Goal: Task Accomplishment & Management: Complete application form

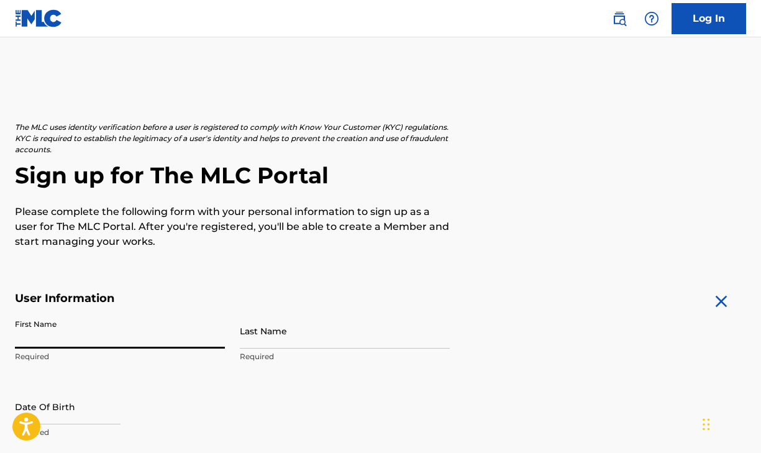
click at [165, 336] on input "First Name" at bounding box center [120, 330] width 210 height 35
type input "[DEMOGRAPHIC_DATA]"
click at [293, 340] on input "Last Name" at bounding box center [345, 330] width 210 height 35
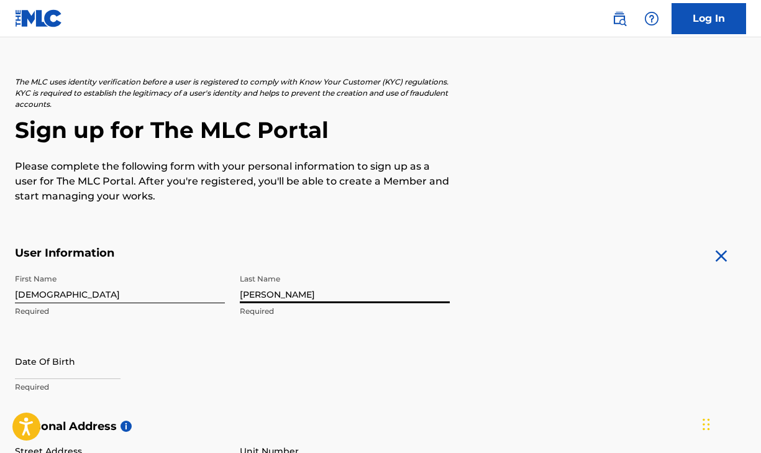
scroll to position [83, 0]
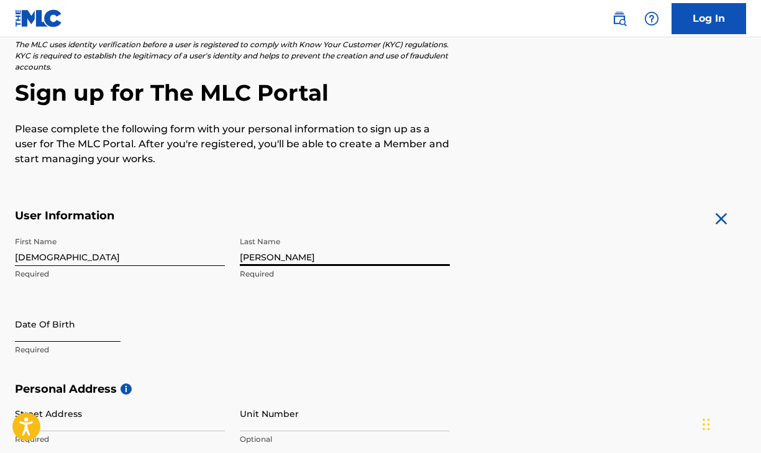
type input "[PERSON_NAME]"
click at [48, 319] on input "text" at bounding box center [68, 323] width 106 height 35
select select "8"
select select "2025"
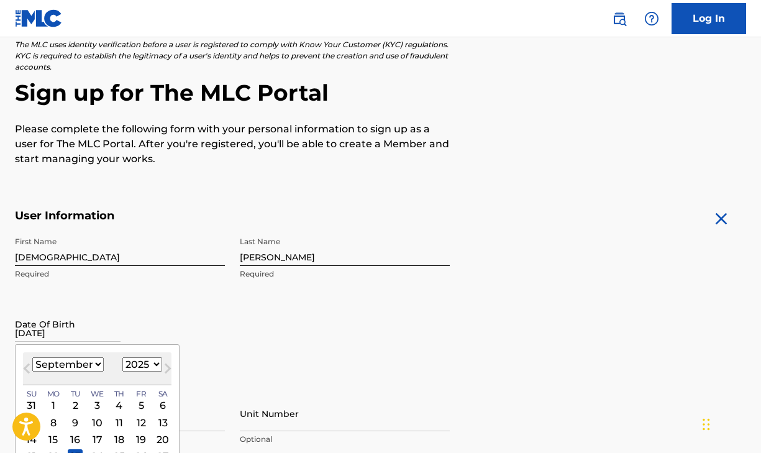
type input "[DATE]"
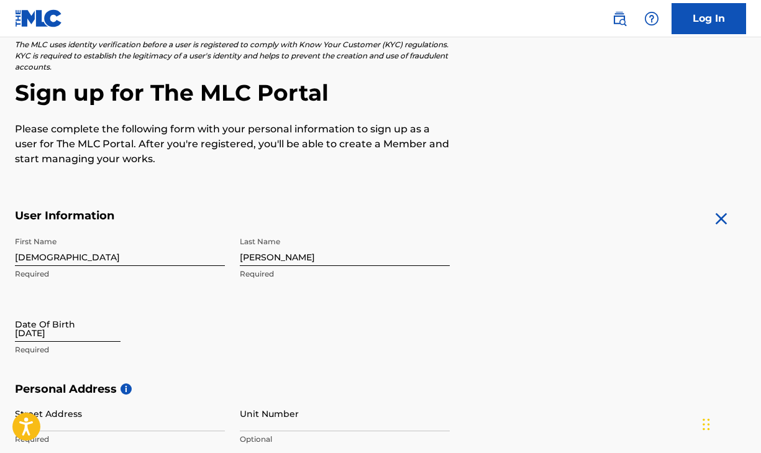
click at [109, 326] on input "[DATE]" at bounding box center [68, 323] width 106 height 35
select select "8"
select select "2025"
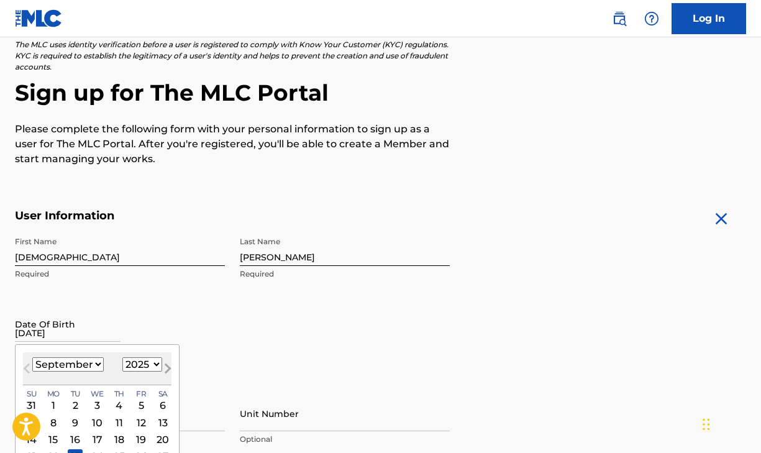
click at [170, 364] on button "Next Month" at bounding box center [168, 371] width 20 height 20
select select "9"
click at [148, 364] on select "1899 1900 1901 1902 1903 1904 1905 1906 1907 1908 1909 1910 1911 1912 1913 1914…" at bounding box center [142, 364] width 40 height 14
select select "2005"
click at [122, 357] on select "1899 1900 1901 1902 1903 1904 1905 1906 1907 1908 1909 1910 1911 1912 1913 1914…" at bounding box center [142, 364] width 40 height 14
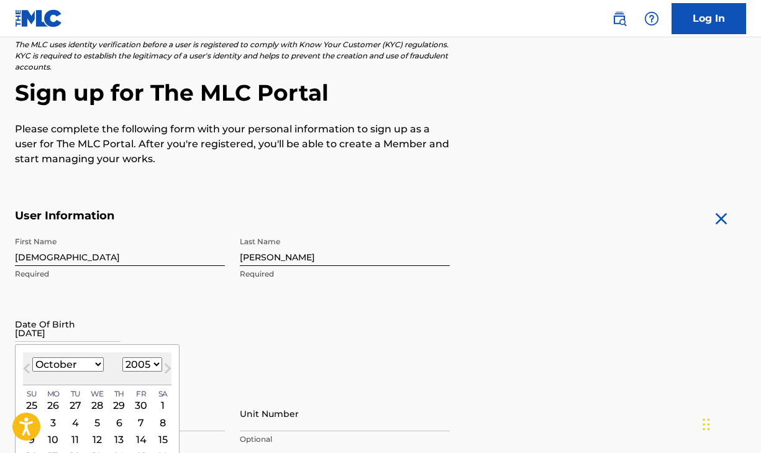
click at [65, 375] on div "[DATE] January February March April May June July August September October Nove…" at bounding box center [97, 368] width 148 height 33
click at [65, 366] on select "January February March April May June July August September October November De…" at bounding box center [67, 364] width 71 height 14
select select "1"
click at [32, 357] on select "January February March April May June July August September October November De…" at bounding box center [67, 364] width 71 height 14
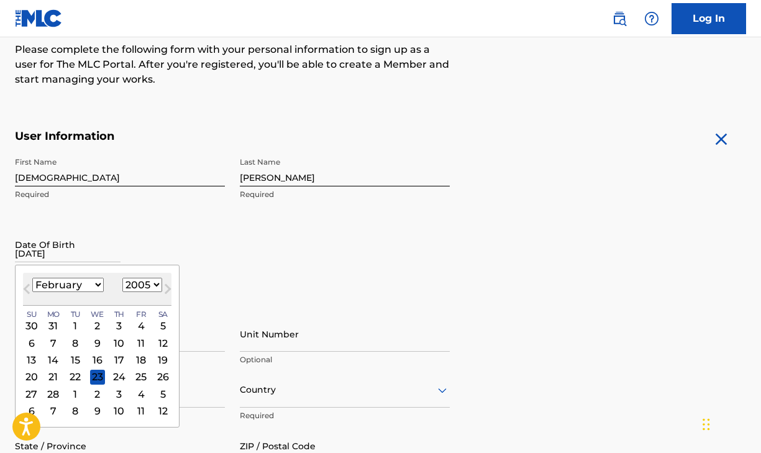
scroll to position [177, 0]
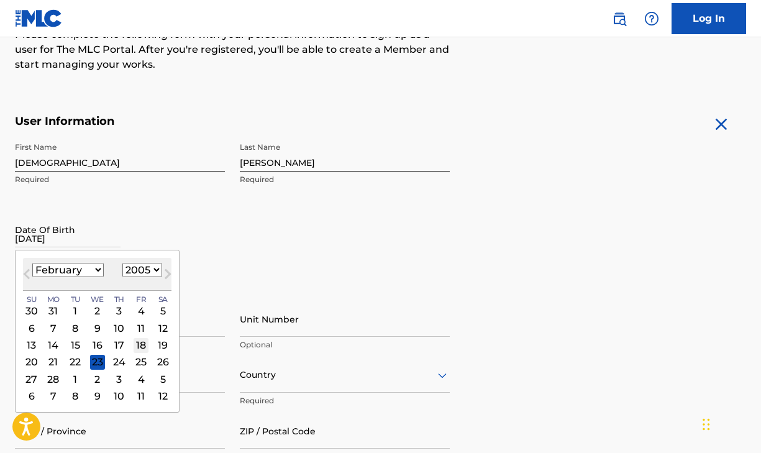
click at [142, 345] on div "18" at bounding box center [141, 344] width 15 height 15
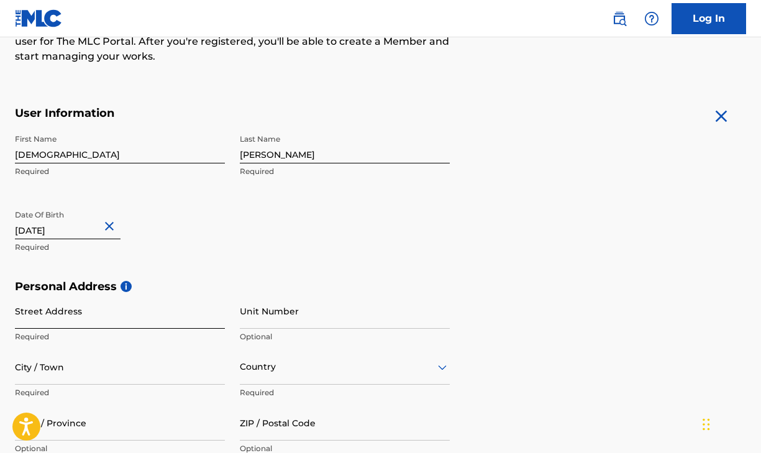
scroll to position [186, 0]
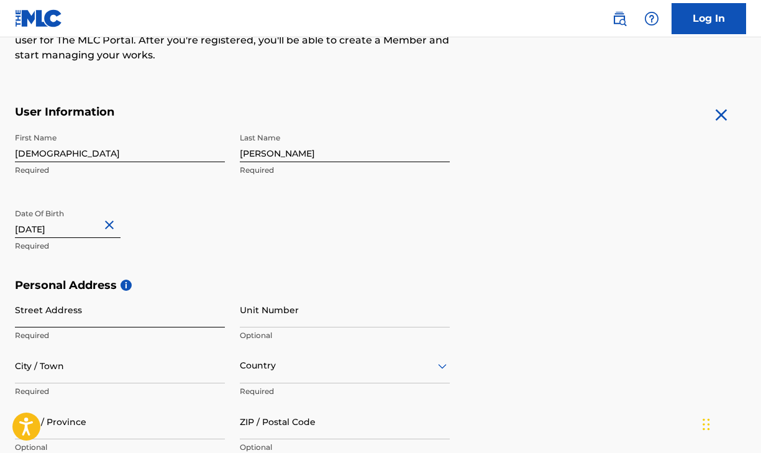
click at [118, 323] on input "Street Address" at bounding box center [120, 309] width 210 height 35
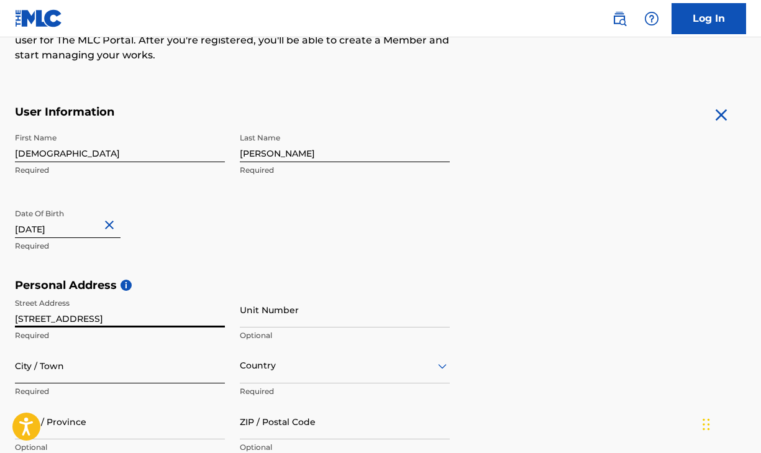
type input "[STREET_ADDRESS]"
click at [134, 365] on input "City / Town" at bounding box center [120, 365] width 210 height 35
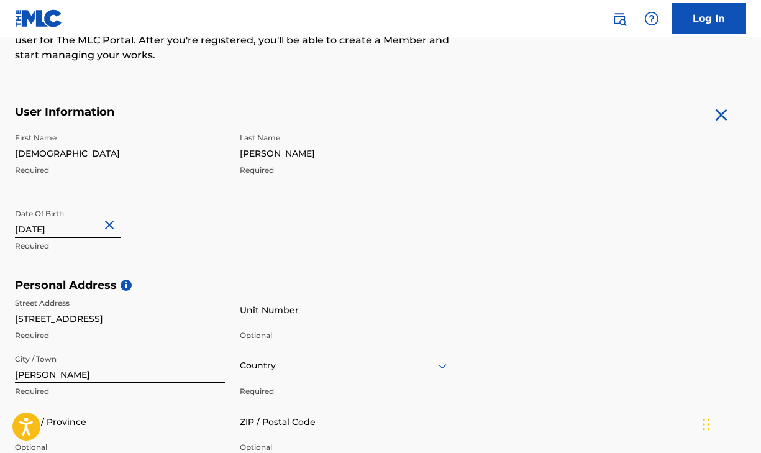
type input "[PERSON_NAME]"
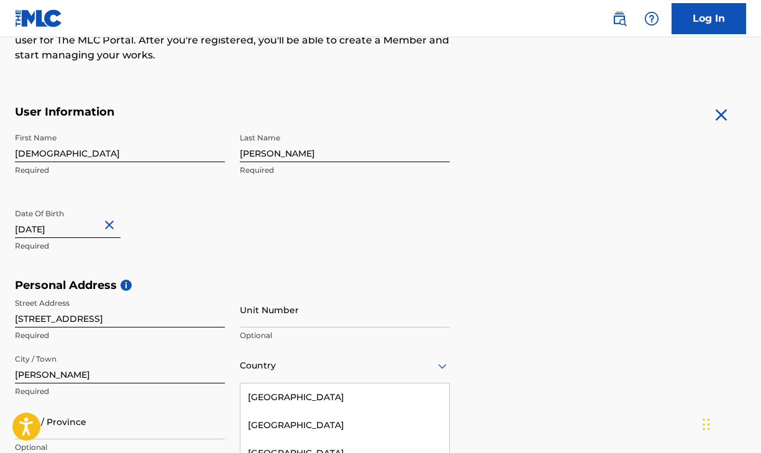
click at [310, 378] on div "[GEOGRAPHIC_DATA], 5 of 223. 223 results available. Use Up and Down to choose o…" at bounding box center [345, 365] width 210 height 35
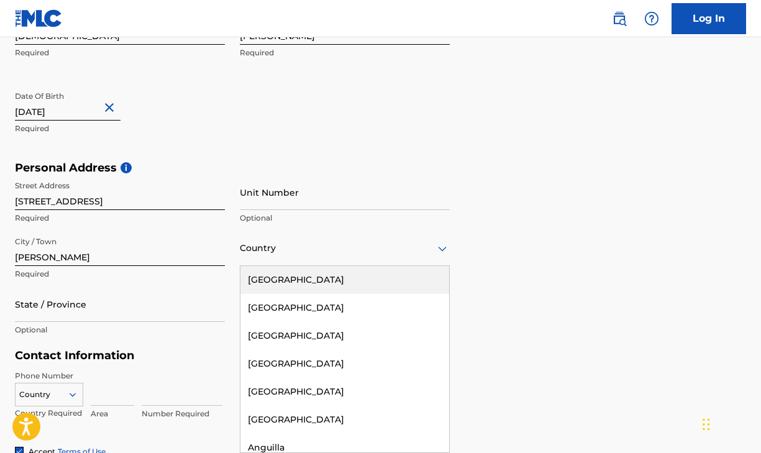
click at [288, 281] on div "[GEOGRAPHIC_DATA]" at bounding box center [344, 280] width 209 height 28
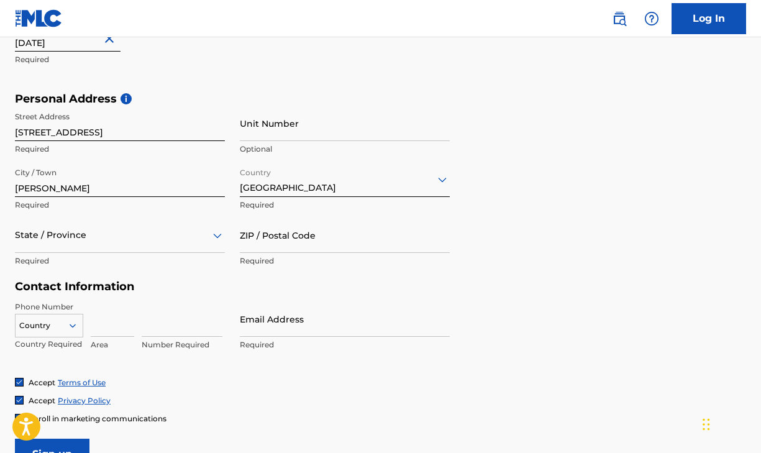
scroll to position [387, 0]
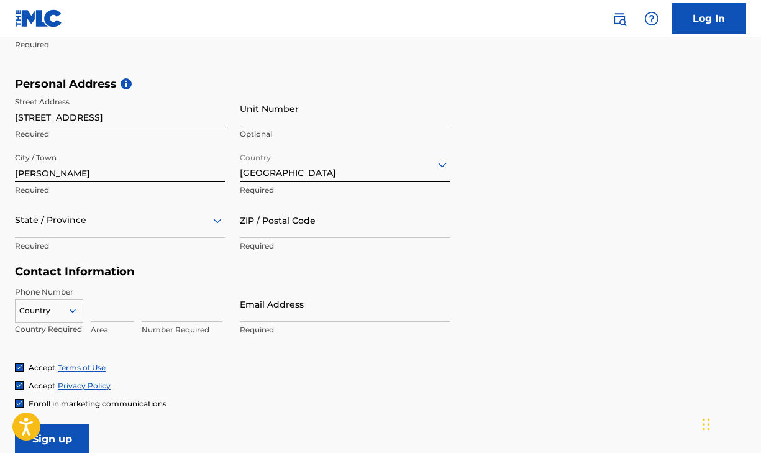
click at [273, 240] on div "ZIP / Postal Code Required" at bounding box center [345, 230] width 210 height 56
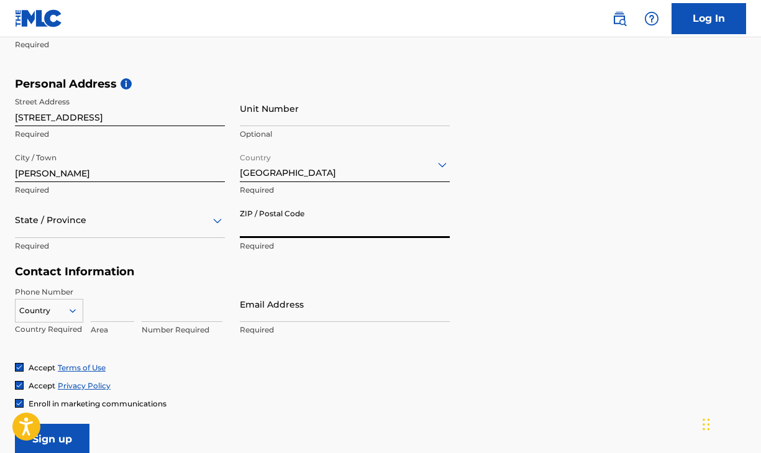
click at [270, 224] on input "ZIP / Postal Code" at bounding box center [345, 219] width 210 height 35
type input "29706"
click at [124, 225] on div at bounding box center [120, 220] width 210 height 16
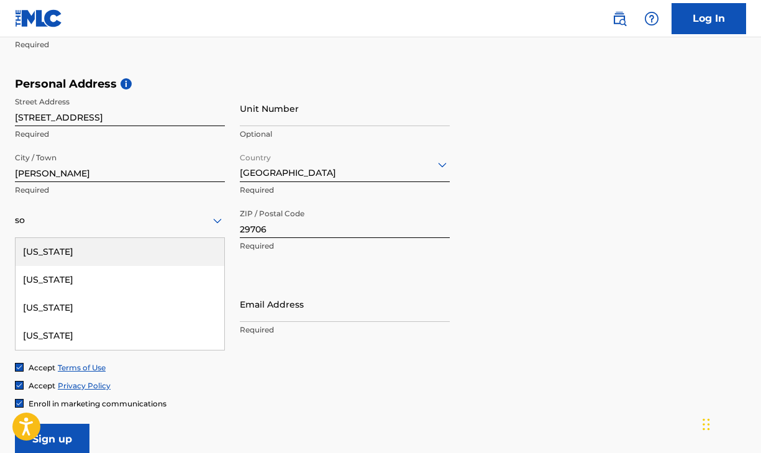
type input "sou"
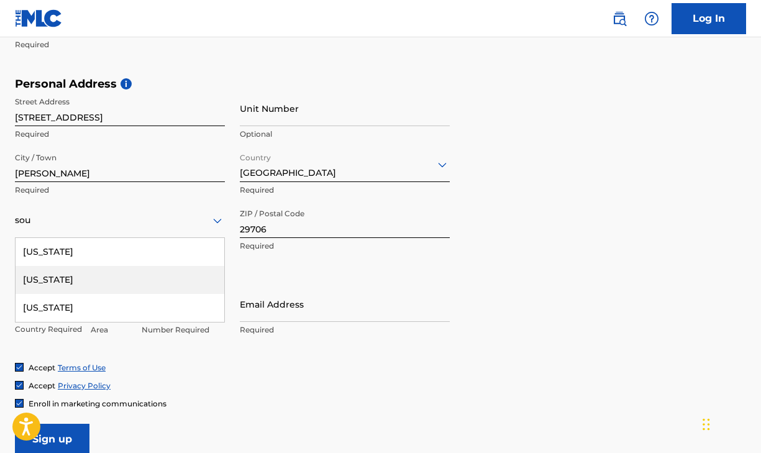
click at [109, 284] on div "[US_STATE]" at bounding box center [120, 280] width 209 height 28
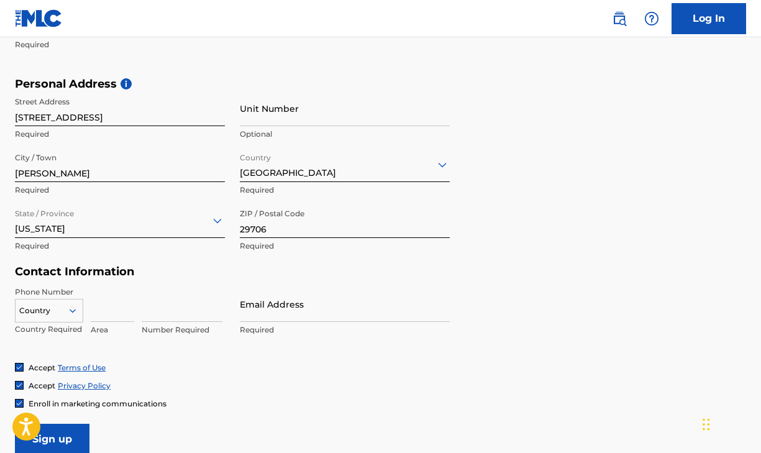
click at [61, 308] on div "Country" at bounding box center [49, 308] width 68 height 19
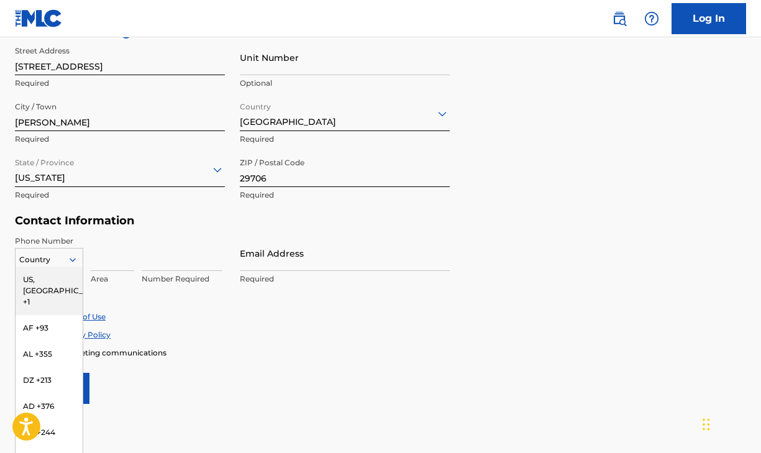
click at [55, 283] on div "US, [GEOGRAPHIC_DATA] +1" at bounding box center [49, 290] width 67 height 48
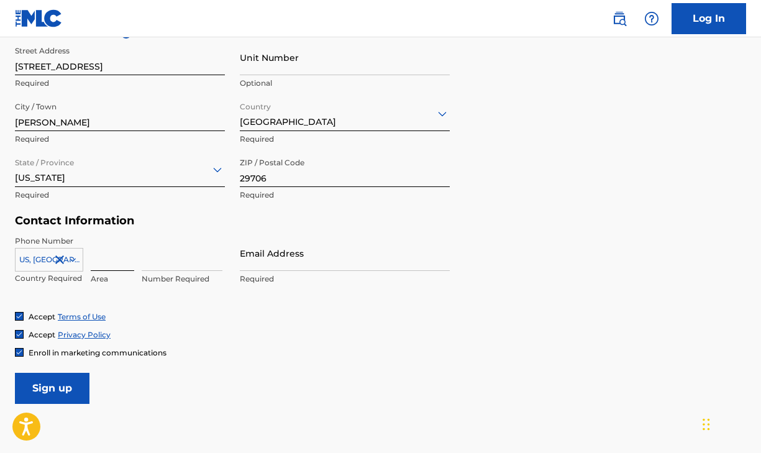
click at [103, 265] on input at bounding box center [112, 252] width 43 height 35
type input "704"
click at [160, 255] on input at bounding box center [182, 252] width 81 height 35
type input "5694936"
click at [296, 326] on div "Accept Terms of Use Accept Privacy Policy Enroll in marketing communications" at bounding box center [380, 334] width 731 height 47
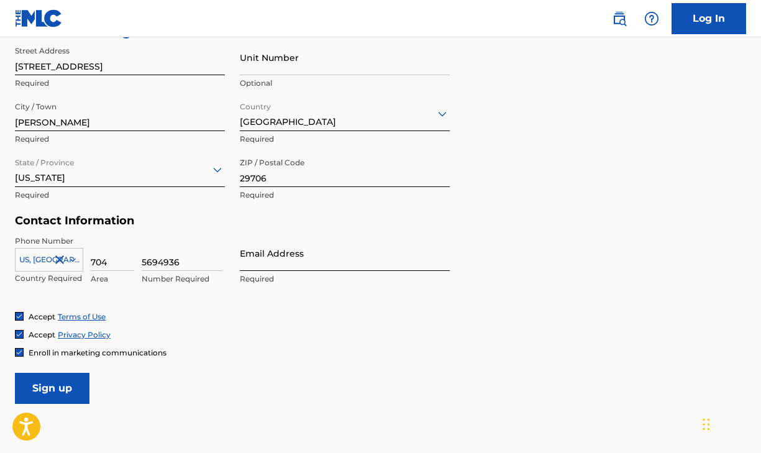
click at [264, 263] on input "Email Address" at bounding box center [345, 252] width 210 height 35
type input "c"
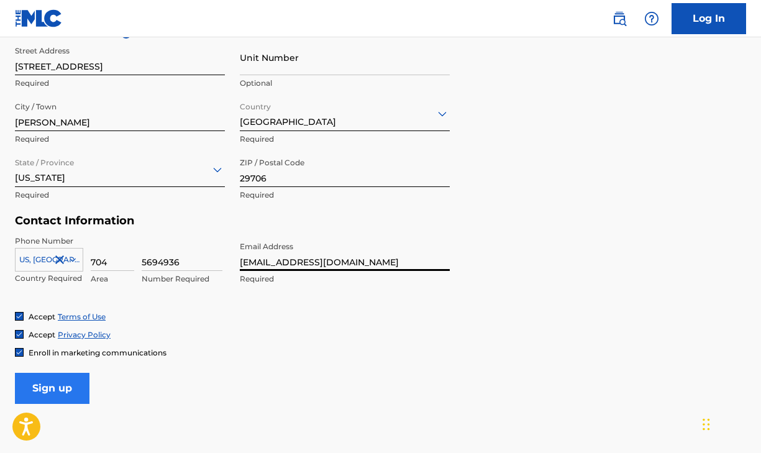
type input "[EMAIL_ADDRESS][DOMAIN_NAME]"
click at [44, 397] on input "Sign up" at bounding box center [52, 388] width 75 height 31
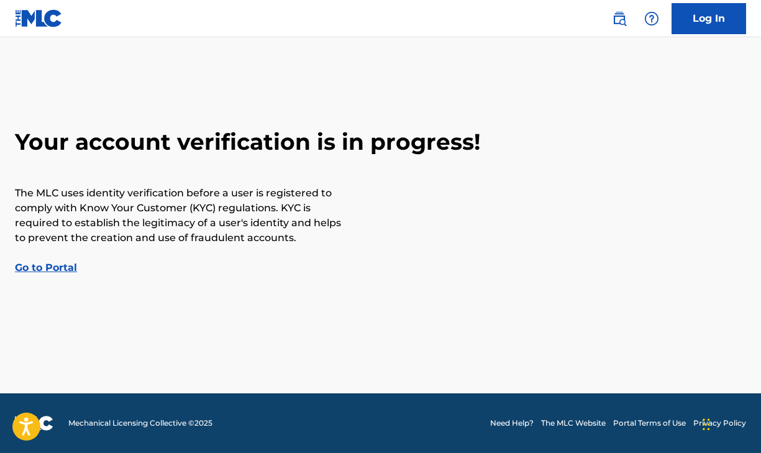
click at [61, 267] on link "Go to Portal" at bounding box center [46, 267] width 62 height 12
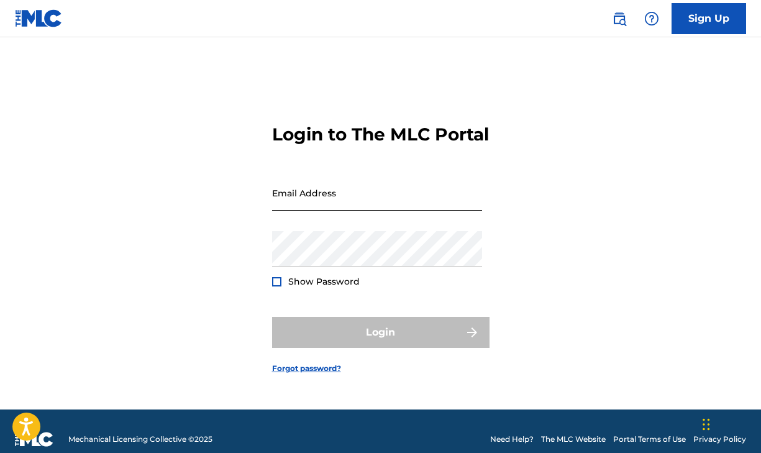
click at [356, 211] on input "Email Address" at bounding box center [377, 192] width 210 height 35
type input "[DEMOGRAPHIC_DATA]"
